Goal: Task Accomplishment & Management: Manage account settings

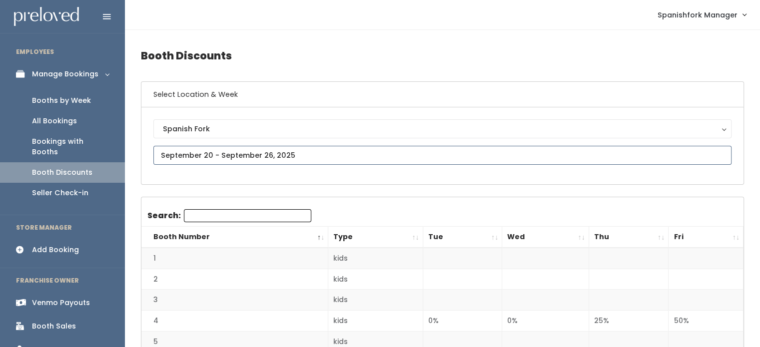
click at [260, 159] on input "text" at bounding box center [442, 155] width 578 height 19
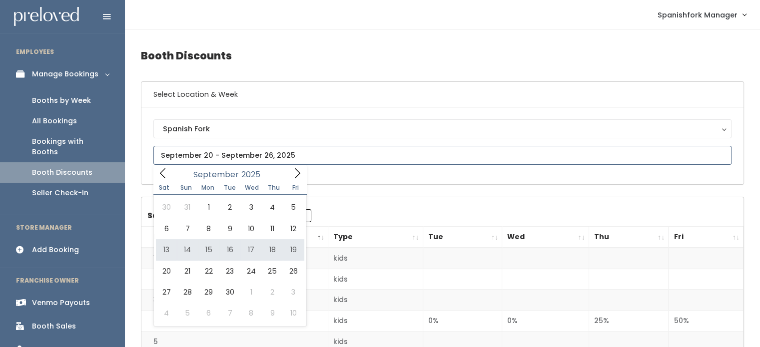
type input "[DATE] to [DATE]"
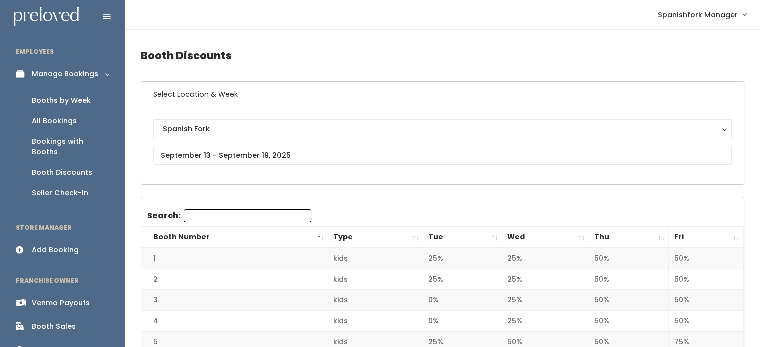
scroll to position [144, 0]
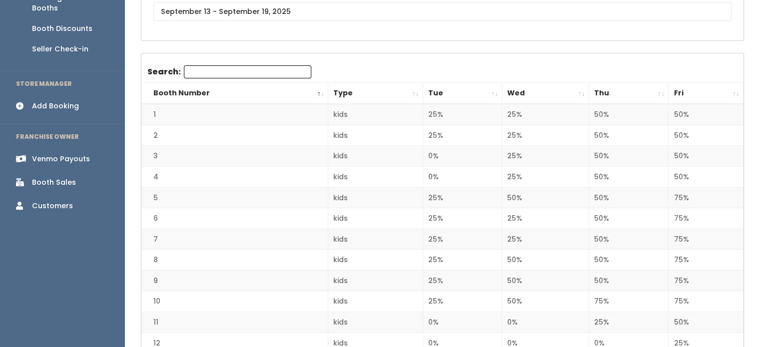
click at [618, 94] on th "Thu" at bounding box center [629, 93] width 80 height 21
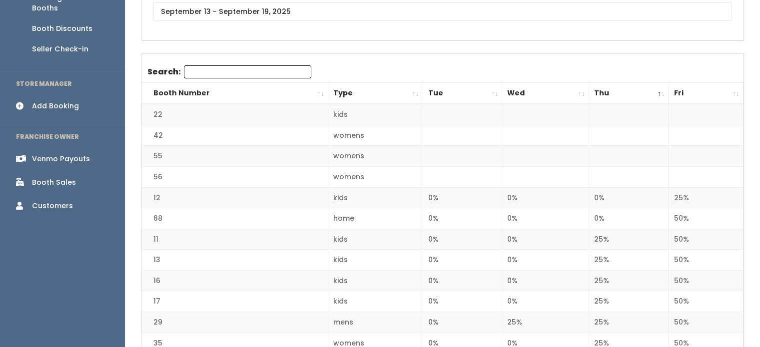
click at [618, 94] on th "Thu" at bounding box center [629, 93] width 80 height 21
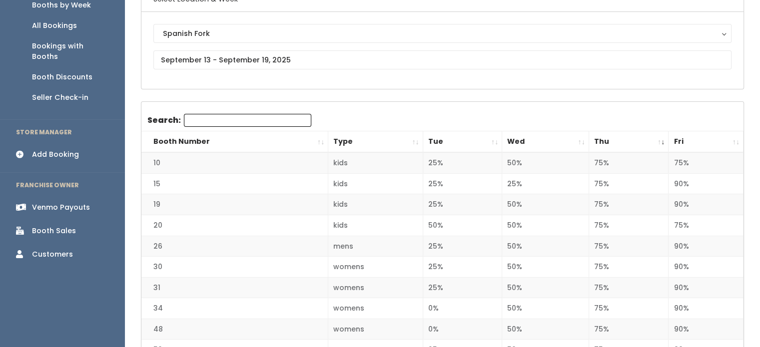
scroll to position [0, 0]
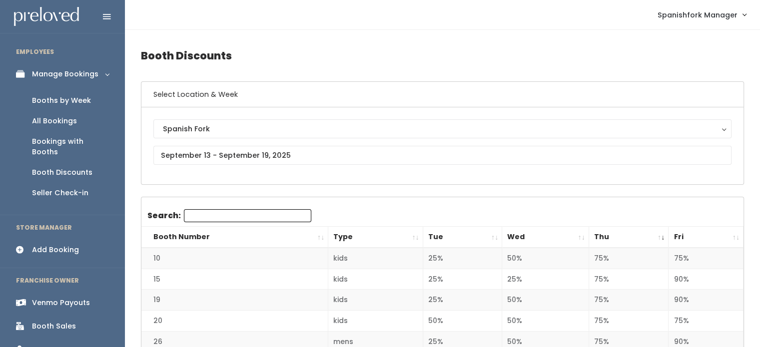
click at [698, 236] on th "Fri" at bounding box center [706, 237] width 75 height 21
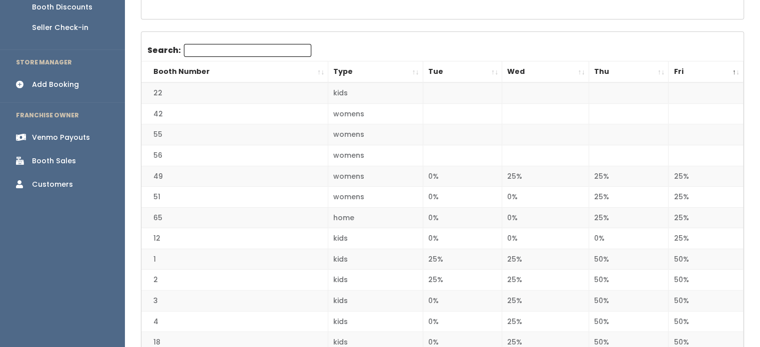
scroll to position [168, 0]
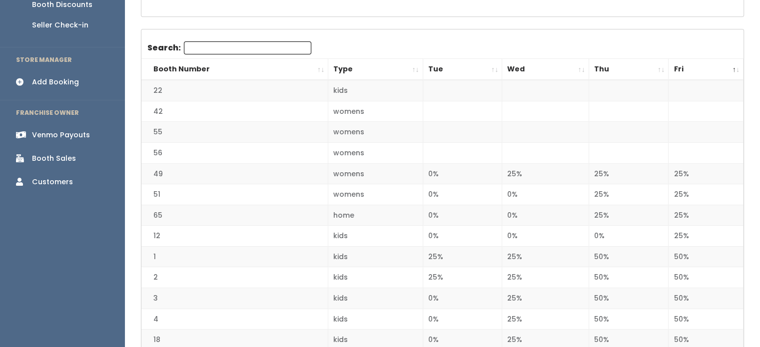
click at [728, 66] on th "Fri" at bounding box center [706, 69] width 75 height 21
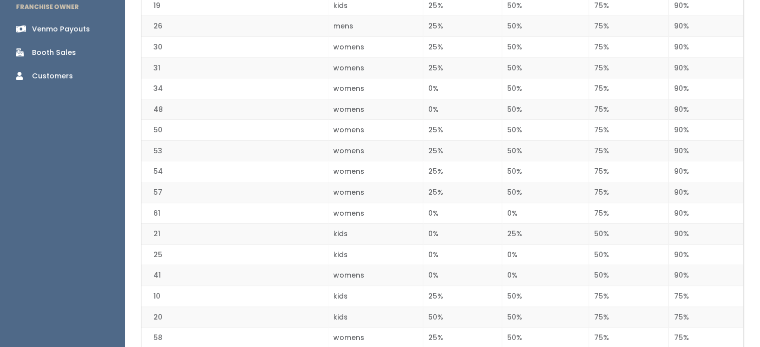
scroll to position [275, 0]
